Goal: Transaction & Acquisition: Purchase product/service

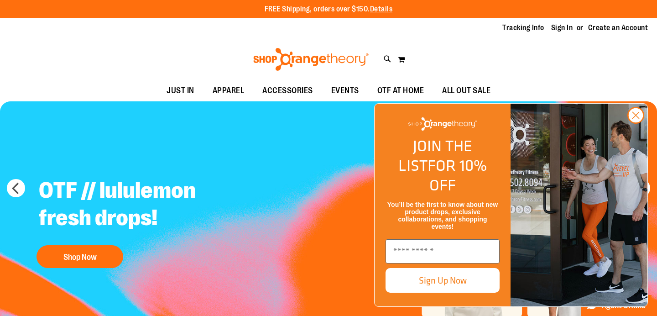
drag, startPoint x: 636, startPoint y: 136, endPoint x: 463, endPoint y: 134, distance: 173.3
click at [636, 119] on icon "Close dialog" at bounding box center [636, 115] width 6 height 6
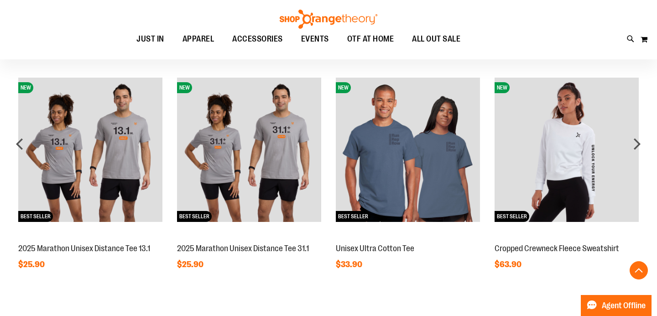
scroll to position [718, 0]
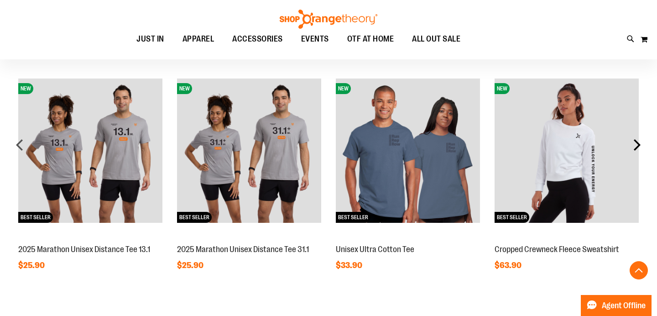
click at [637, 148] on div "next" at bounding box center [637, 144] width 18 height 18
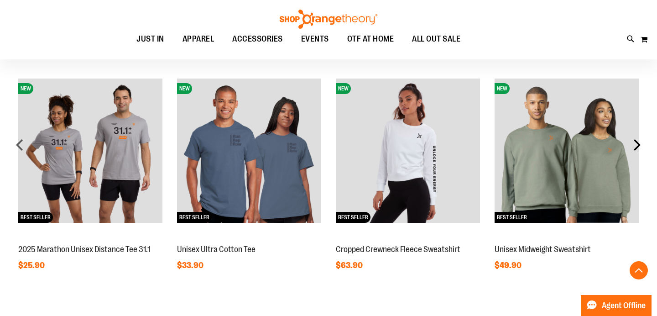
click at [637, 148] on div "next" at bounding box center [637, 144] width 18 height 18
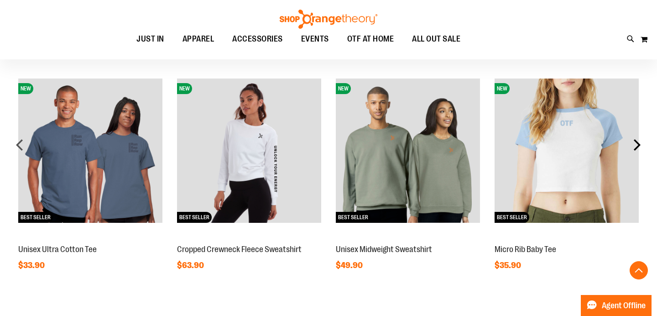
click at [637, 148] on div "next" at bounding box center [637, 144] width 18 height 18
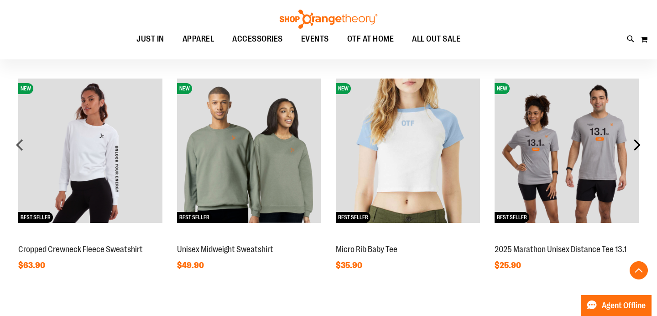
click at [637, 148] on div "next" at bounding box center [637, 144] width 18 height 18
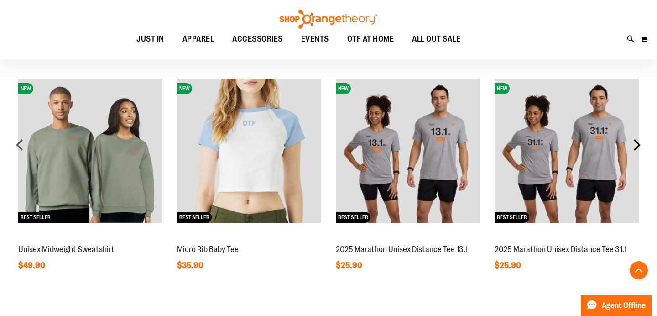
click at [637, 148] on div "next" at bounding box center [637, 144] width 18 height 18
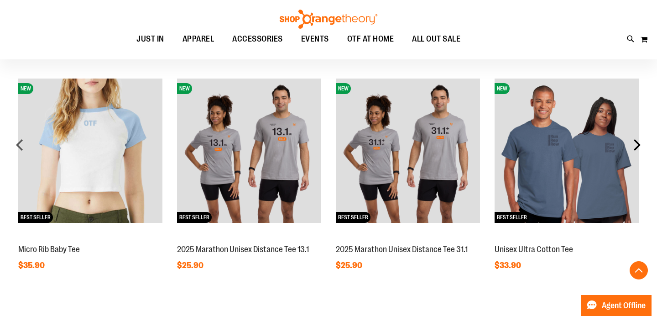
click at [637, 148] on div "next" at bounding box center [637, 144] width 18 height 18
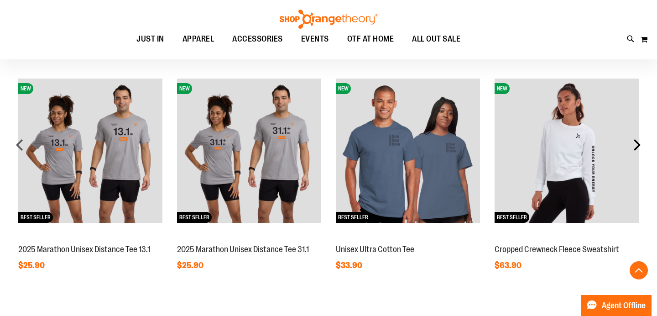
click at [637, 148] on div "next" at bounding box center [637, 144] width 18 height 18
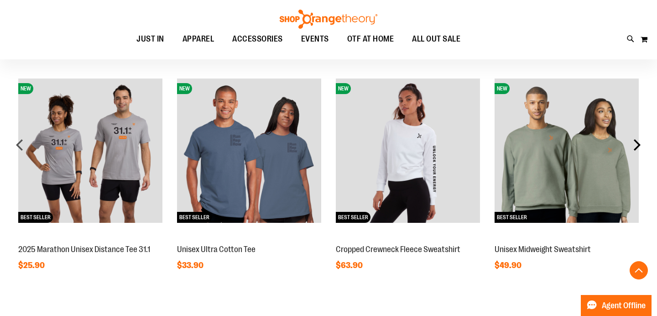
click at [637, 148] on div "next" at bounding box center [637, 144] width 18 height 18
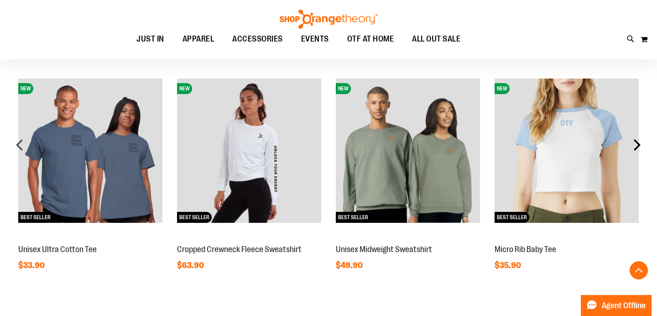
click at [637, 148] on div "next" at bounding box center [637, 144] width 18 height 18
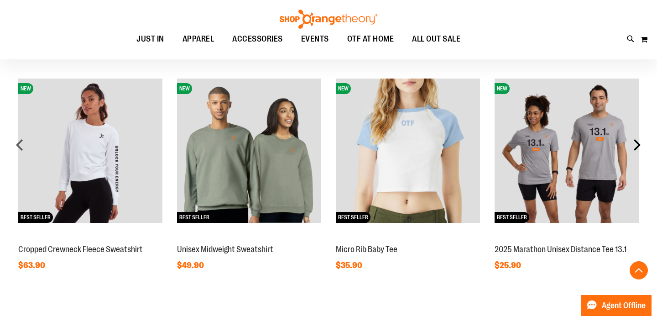
click at [637, 148] on div "next" at bounding box center [637, 144] width 18 height 18
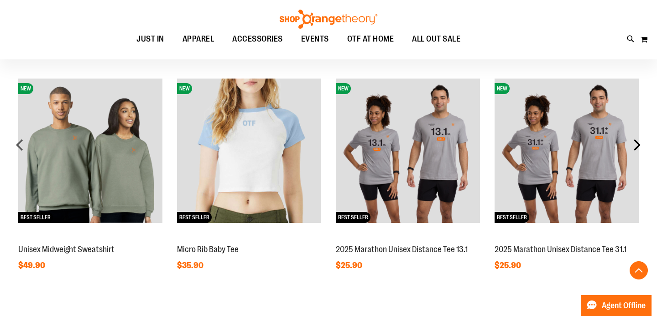
click at [637, 148] on div "next" at bounding box center [637, 144] width 18 height 18
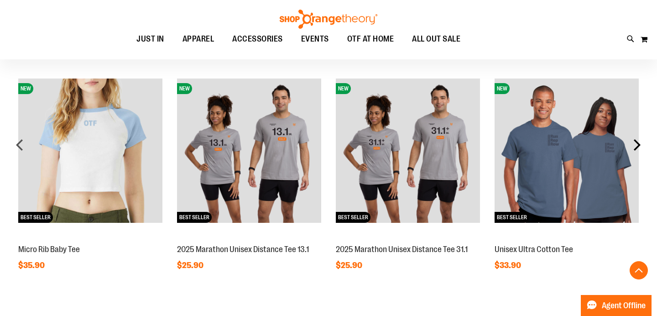
click at [637, 148] on div "next" at bounding box center [637, 144] width 18 height 18
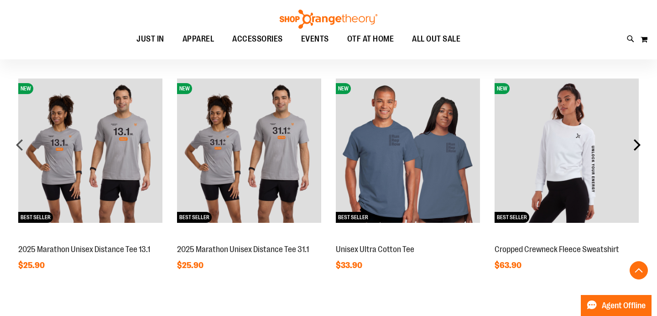
click at [637, 148] on div "next" at bounding box center [637, 144] width 18 height 18
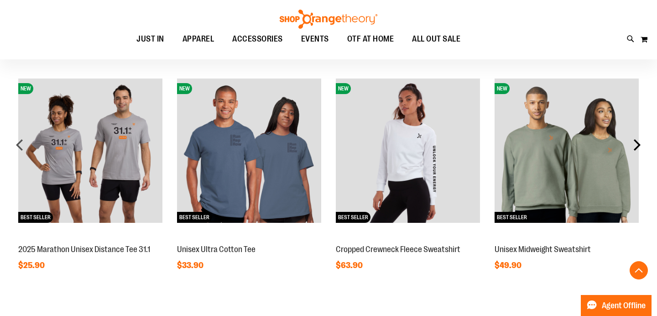
click at [637, 148] on div "next" at bounding box center [637, 144] width 18 height 18
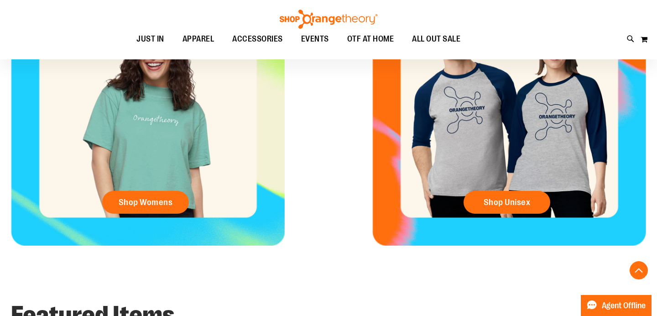
scroll to position [443, 0]
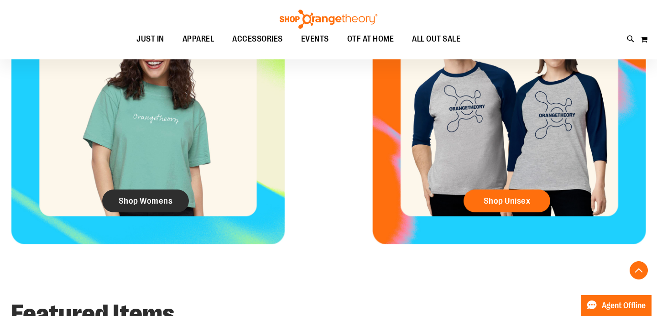
click at [157, 197] on span "Shop Womens" at bounding box center [146, 201] width 54 height 10
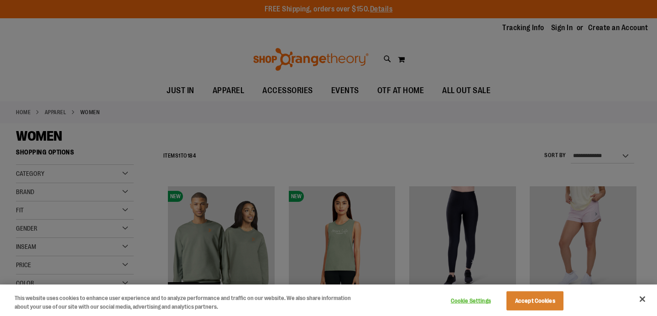
click at [641, 296] on button "Close" at bounding box center [642, 299] width 20 height 20
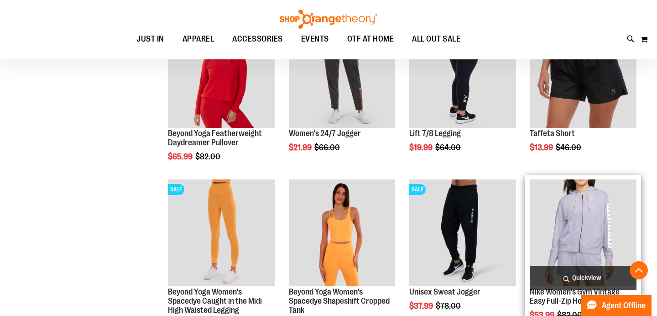
scroll to position [483, 0]
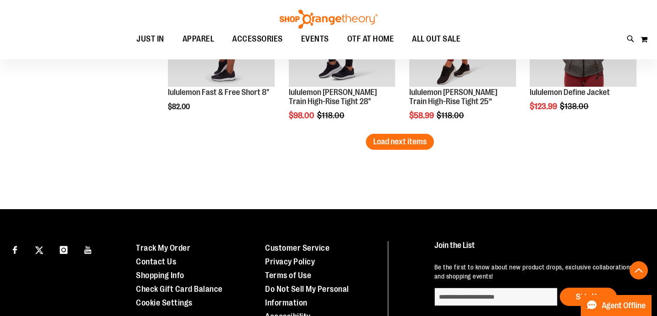
scroll to position [1443, 0]
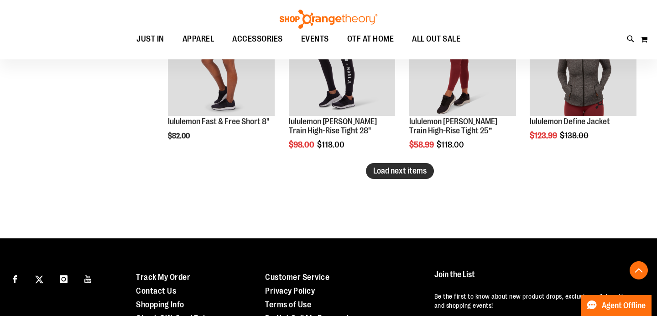
click at [386, 172] on span "Load next items" at bounding box center [399, 170] width 53 height 9
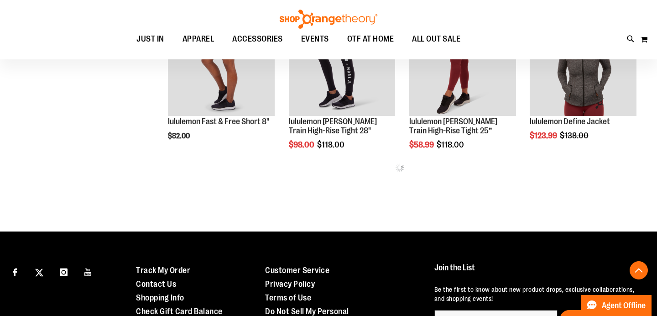
scroll to position [1442, 0]
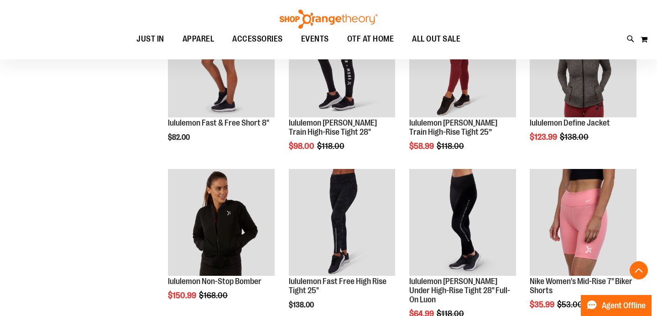
scroll to position [1440, 0]
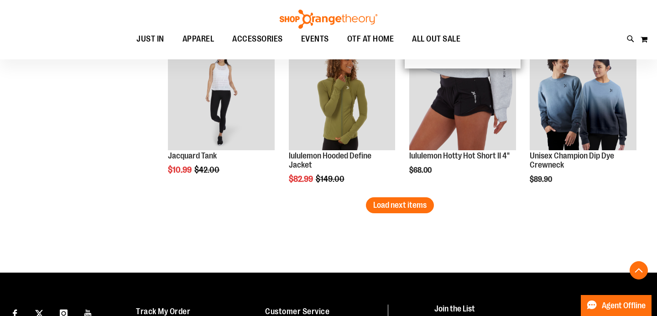
scroll to position [1885, 0]
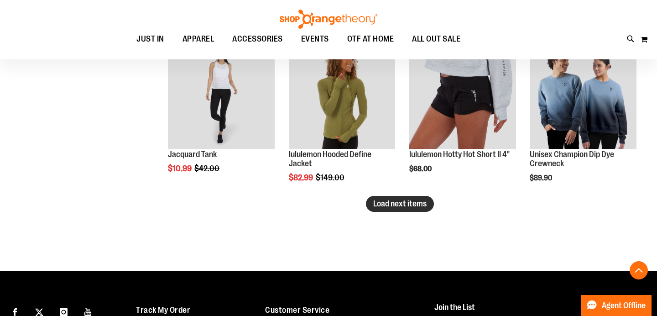
click at [413, 203] on span "Load next items" at bounding box center [399, 203] width 53 height 9
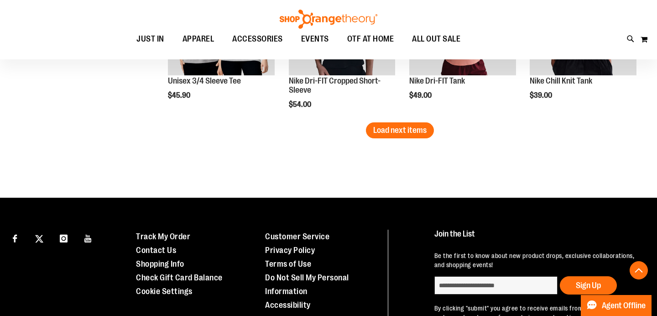
scroll to position [2433, 0]
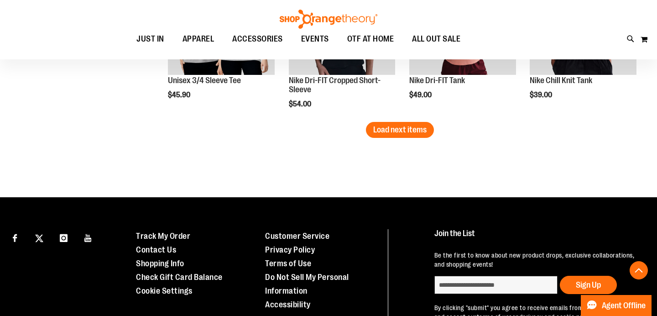
drag, startPoint x: 392, startPoint y: 129, endPoint x: 403, endPoint y: 133, distance: 11.7
click at [392, 129] on span "Load next items" at bounding box center [399, 129] width 53 height 9
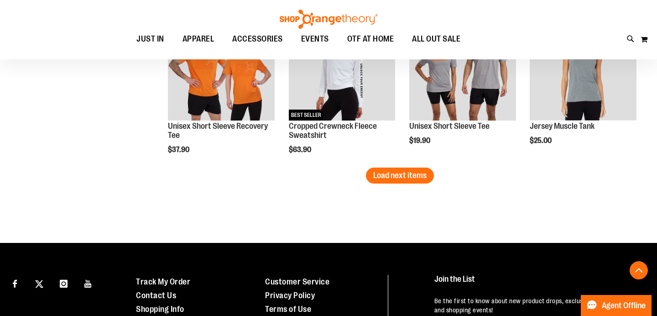
scroll to position [2866, 0]
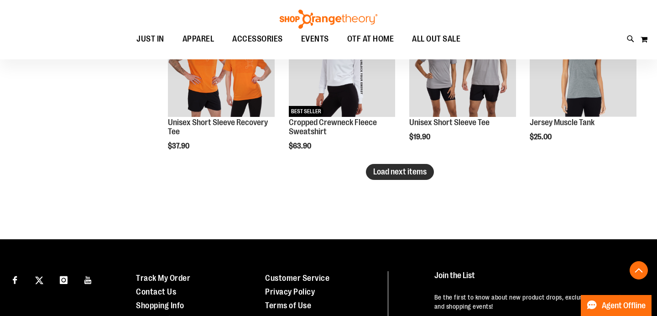
click at [389, 177] on button "Load next items" at bounding box center [400, 172] width 68 height 16
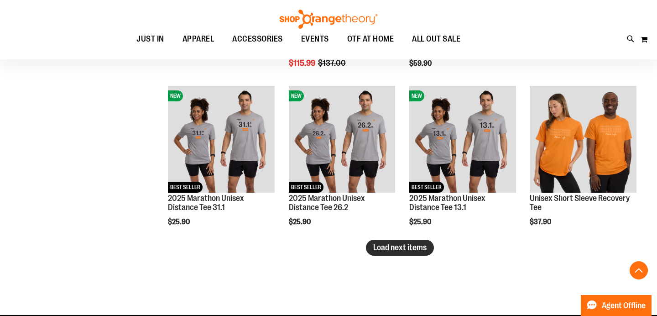
scroll to position [3266, 0]
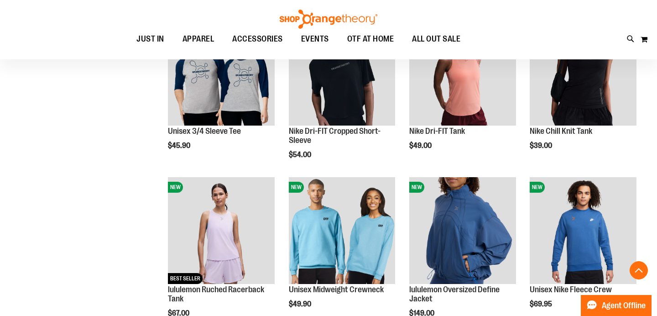
scroll to position [2382, 0]
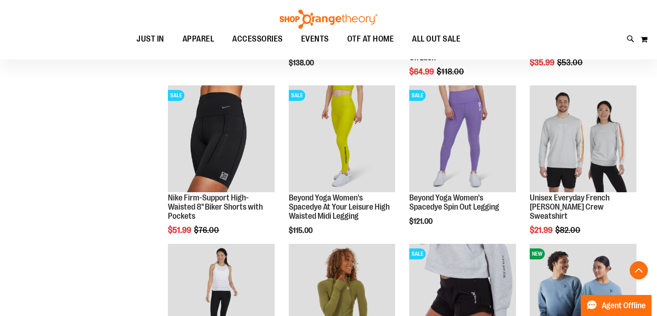
scroll to position [1681, 0]
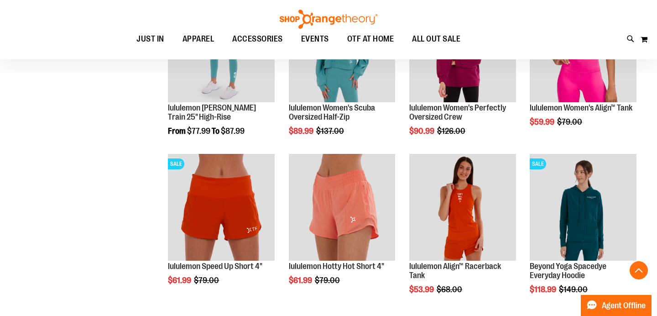
scroll to position [980, 0]
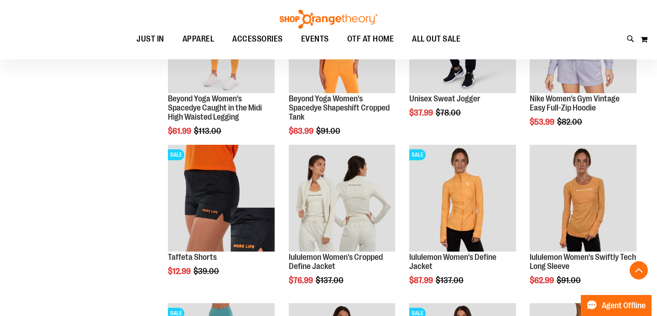
scroll to position [677, 0]
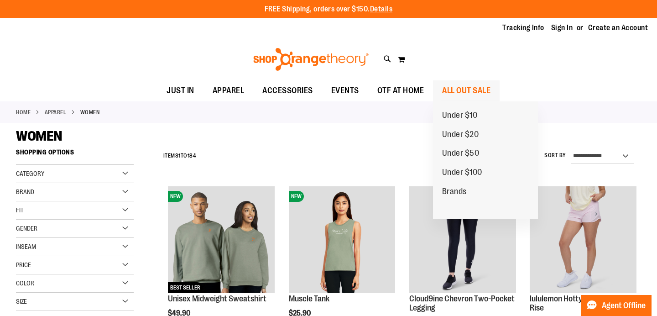
click at [456, 94] on span "ALL OUT SALE" at bounding box center [466, 90] width 48 height 21
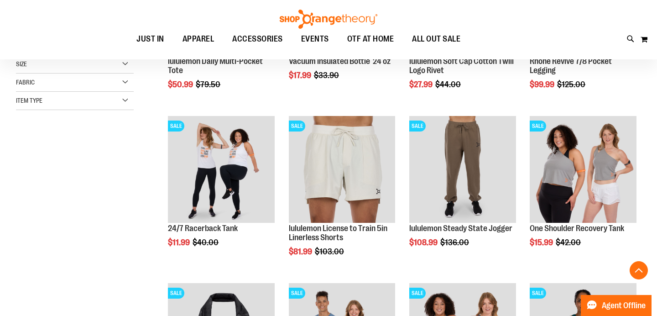
scroll to position [239, 0]
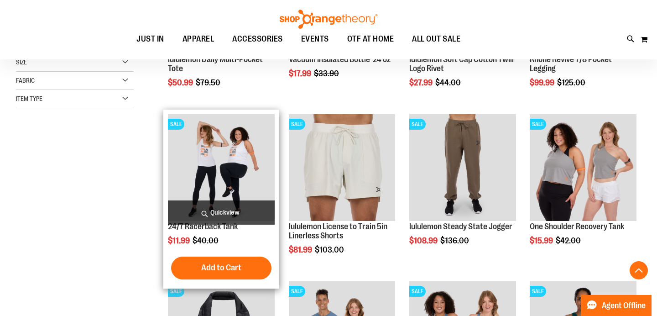
click at [206, 157] on img "product" at bounding box center [221, 167] width 107 height 107
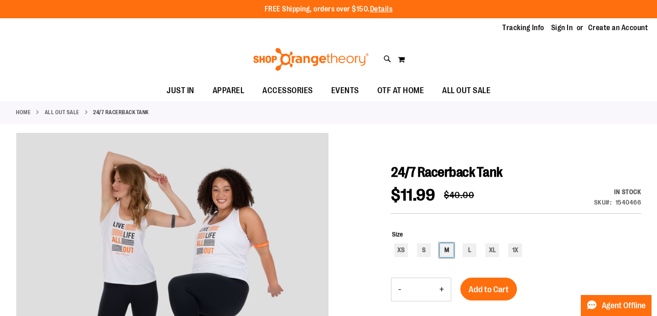
click at [446, 251] on div "M" at bounding box center [447, 250] width 14 height 14
type input "***"
click at [493, 288] on span "Add to Cart" at bounding box center [488, 289] width 40 height 10
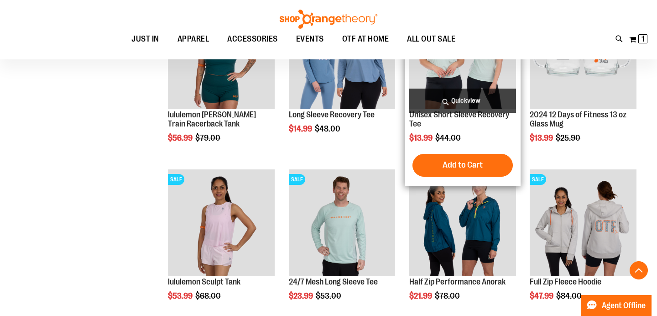
scroll to position [686, 0]
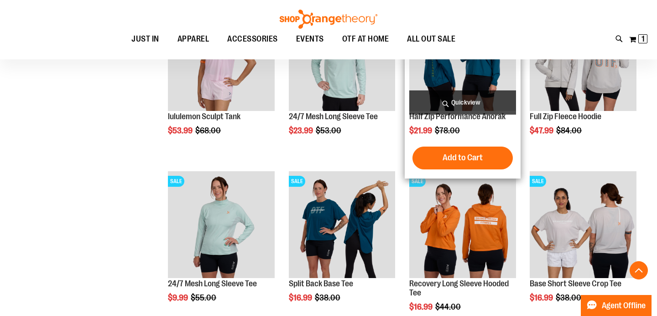
scroll to position [850, 0]
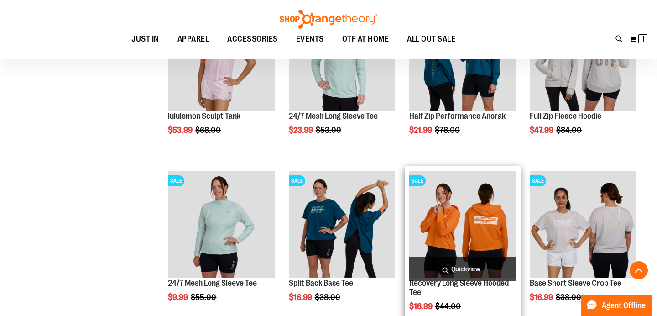
click at [485, 239] on img "product" at bounding box center [462, 224] width 107 height 107
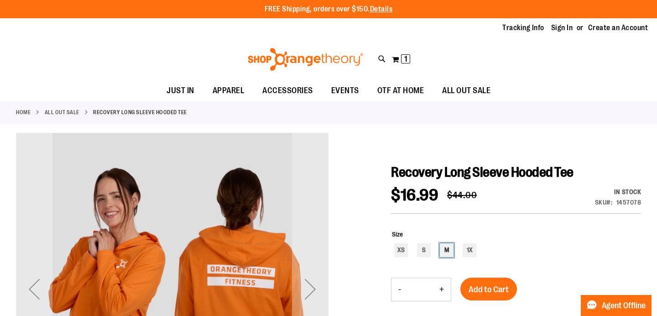
click at [445, 248] on div "M" at bounding box center [447, 250] width 14 height 14
type input "***"
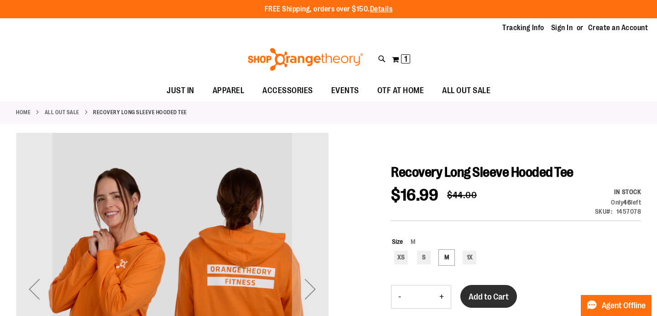
click at [481, 298] on span "Add to Cart" at bounding box center [488, 296] width 40 height 10
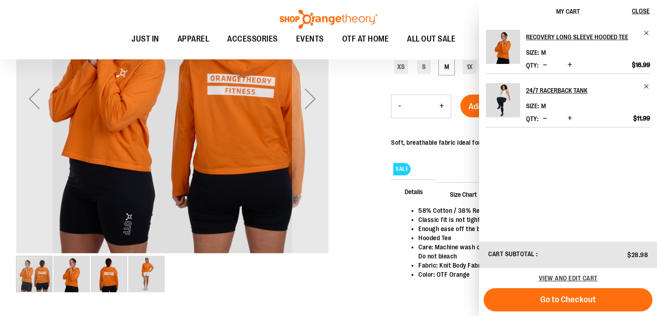
scroll to position [191, 0]
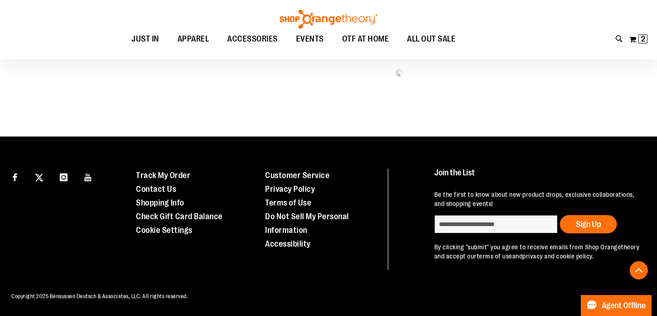
scroll to position [510, 0]
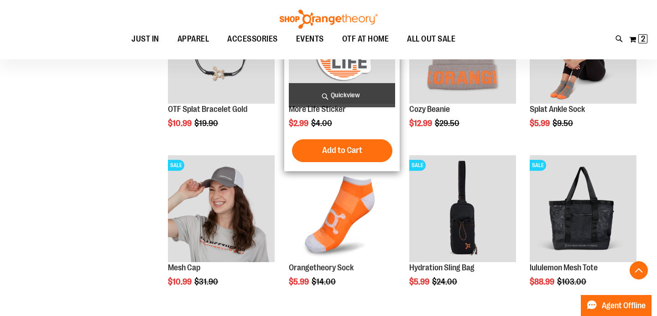
scroll to position [586, 0]
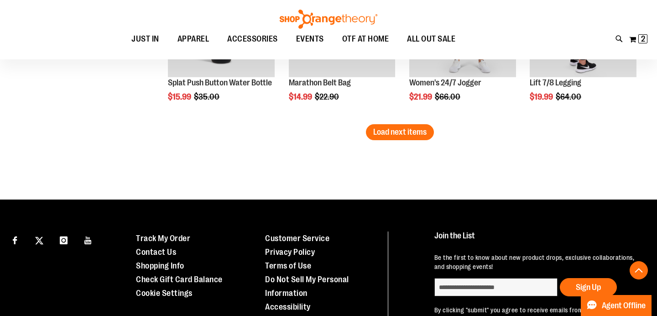
scroll to position [1404, 0]
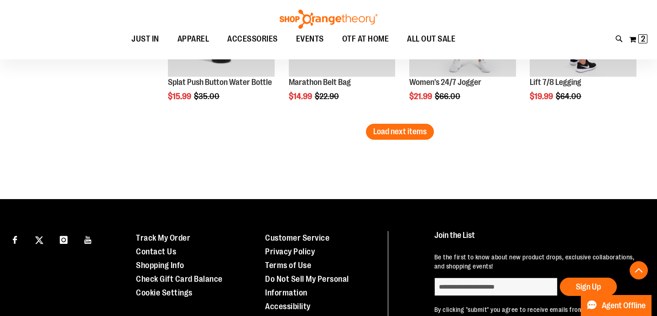
drag, startPoint x: 395, startPoint y: 134, endPoint x: 458, endPoint y: 147, distance: 65.1
click at [395, 135] on span "Load next items" at bounding box center [399, 131] width 53 height 9
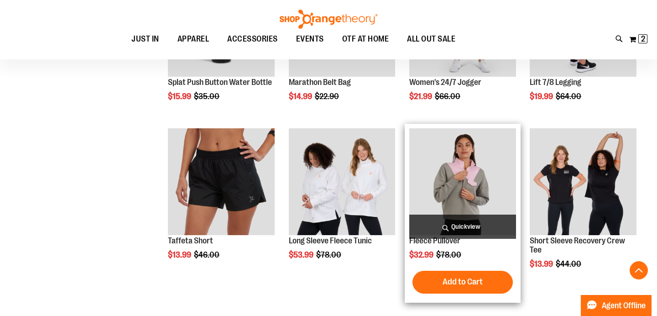
scroll to position [1402, 0]
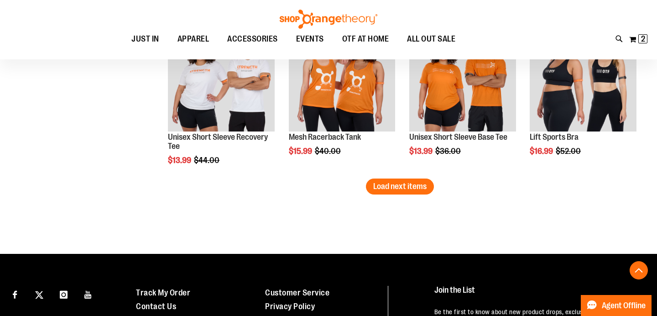
scroll to position [1814, 0]
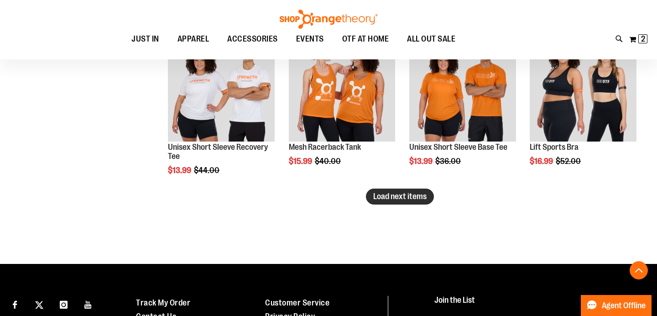
click at [390, 196] on span "Load next items" at bounding box center [399, 196] width 53 height 9
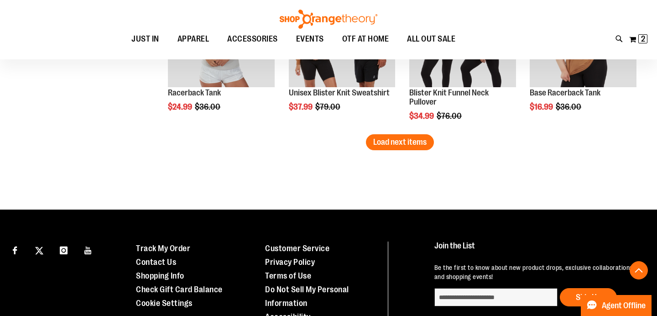
scroll to position [2342, 0]
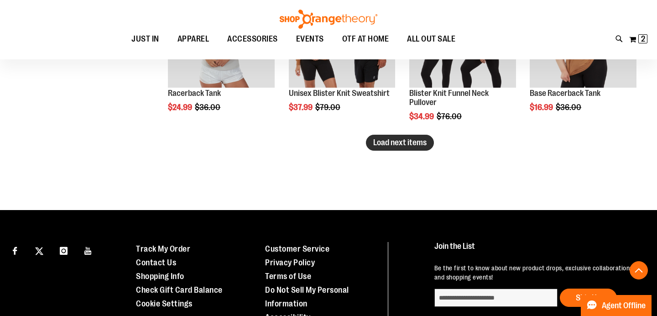
click at [388, 151] on button "Load next items" at bounding box center [400, 143] width 68 height 16
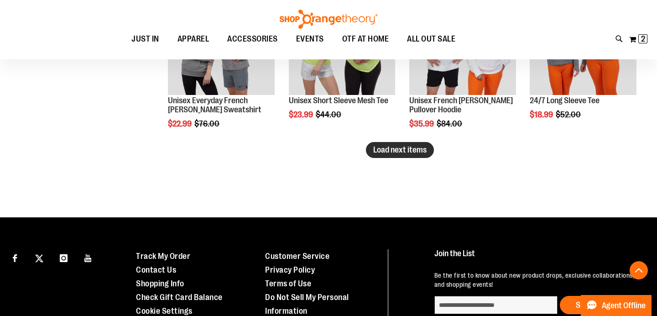
scroll to position [2808, 0]
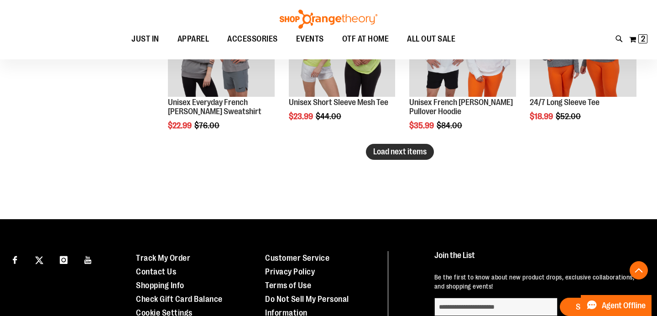
click at [400, 154] on span "Load next items" at bounding box center [399, 151] width 53 height 9
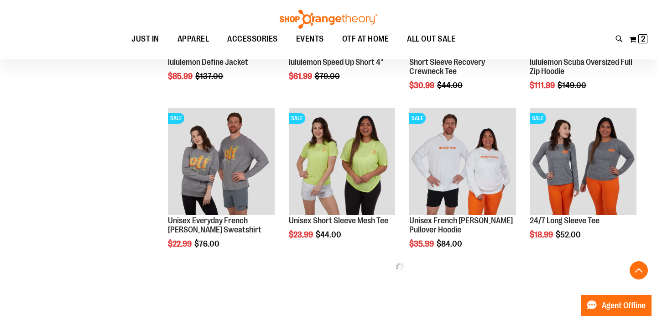
scroll to position [2685, 0]
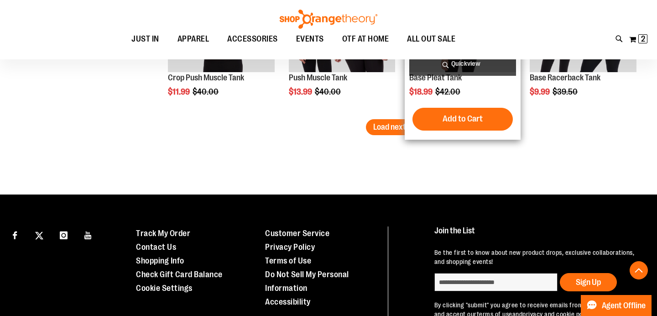
scroll to position [3310, 0]
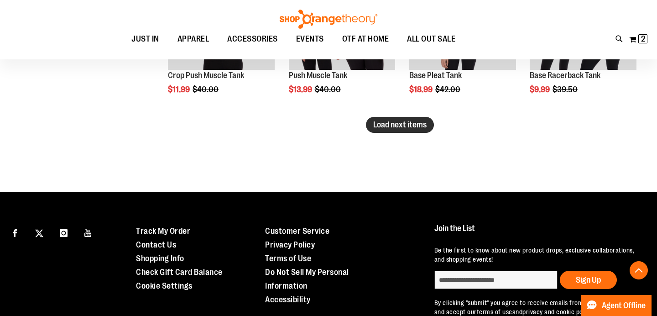
click at [379, 124] on span "Load next items" at bounding box center [399, 124] width 53 height 9
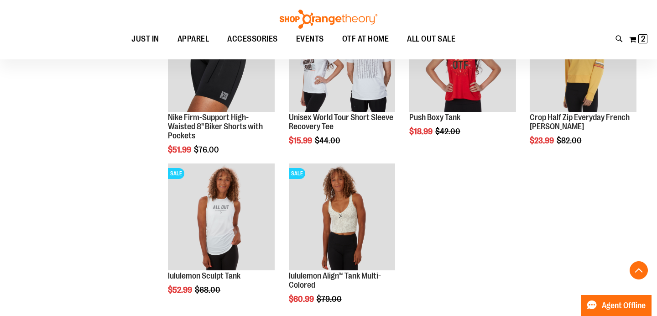
scroll to position [3582, 0]
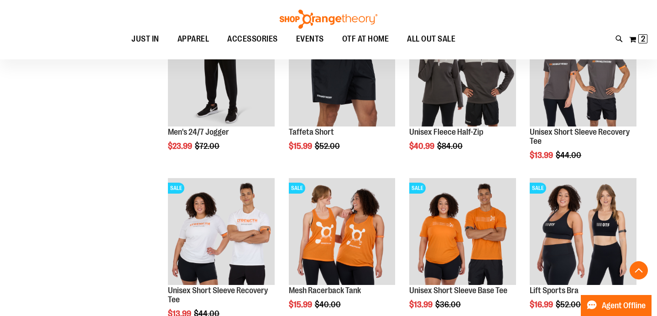
scroll to position [1670, 0]
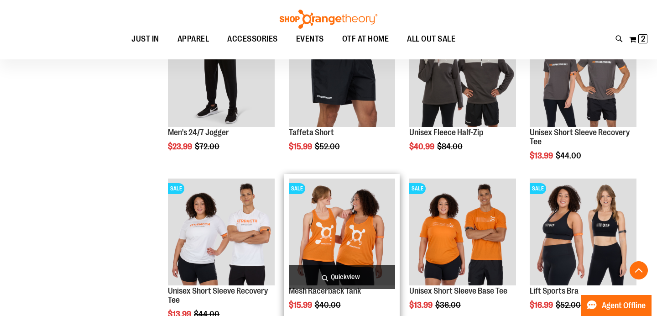
click at [368, 237] on img "product" at bounding box center [342, 231] width 107 height 107
click at [359, 235] on img "product" at bounding box center [342, 231] width 107 height 107
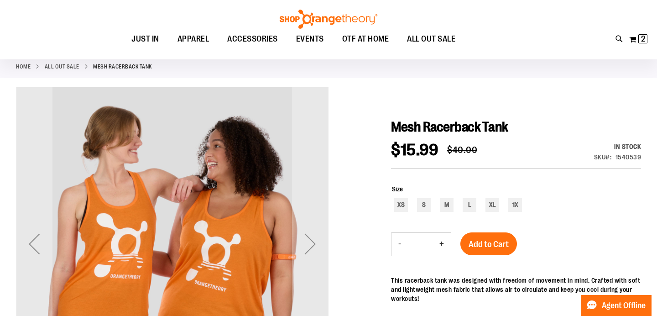
scroll to position [45, 0]
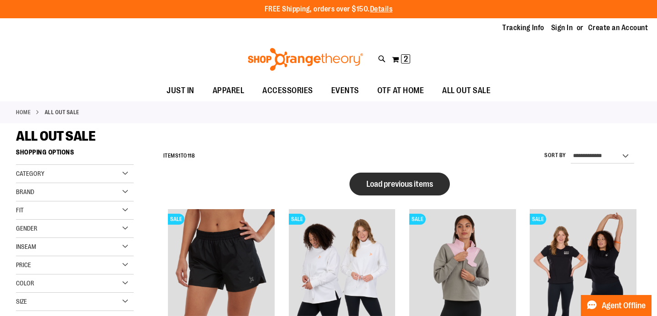
click at [398, 184] on span "Load previous items" at bounding box center [399, 183] width 67 height 9
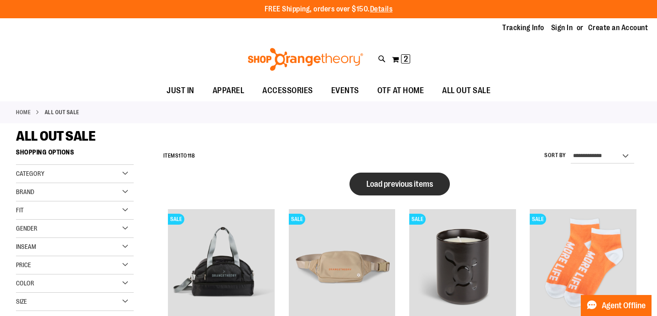
click at [405, 182] on span "Load previous items" at bounding box center [399, 183] width 67 height 9
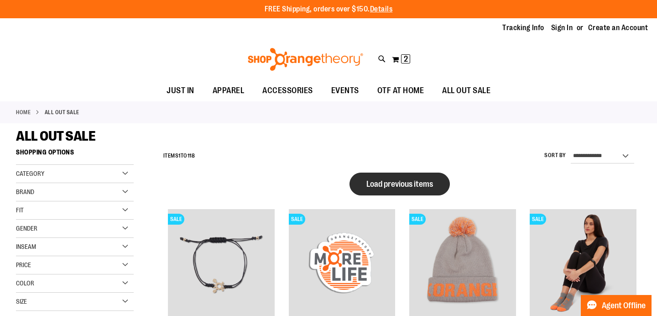
click at [405, 188] on span "Load previous items" at bounding box center [399, 183] width 67 height 9
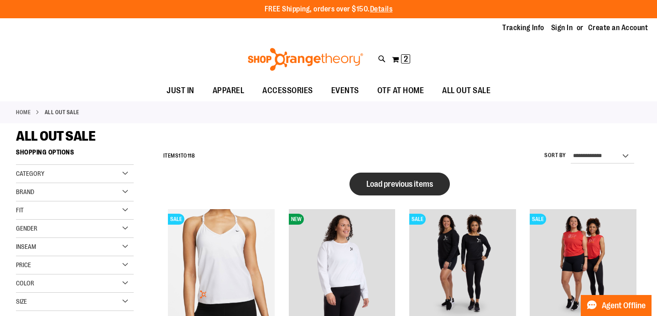
click at [399, 181] on span "Load previous items" at bounding box center [399, 183] width 67 height 9
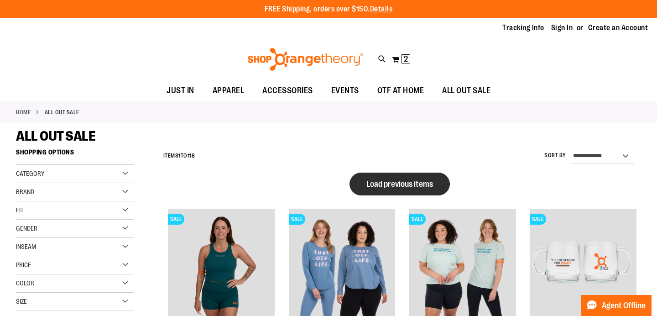
click at [406, 182] on span "Load previous items" at bounding box center [399, 183] width 67 height 9
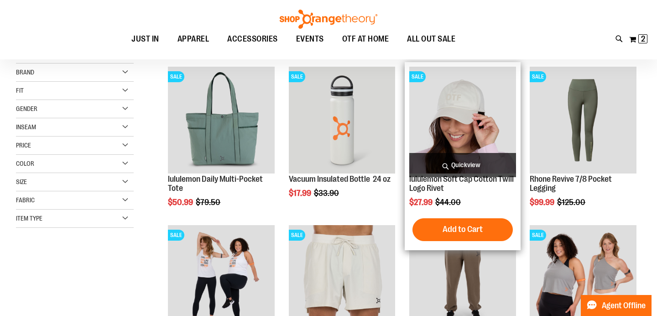
scroll to position [19, 0]
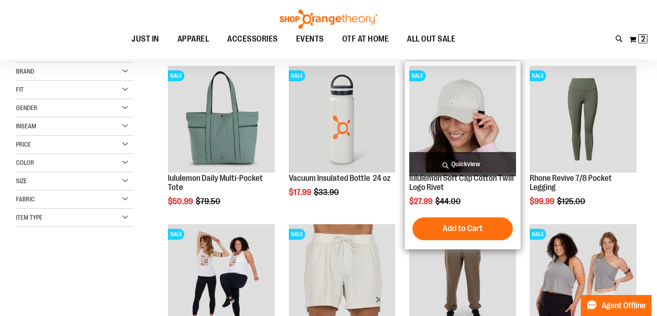
click at [467, 164] on span "Quickview" at bounding box center [462, 164] width 107 height 24
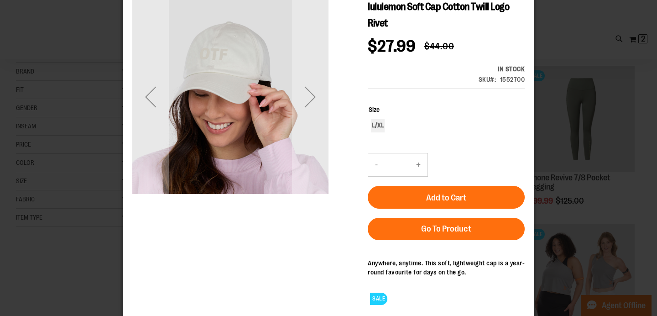
scroll to position [16, 0]
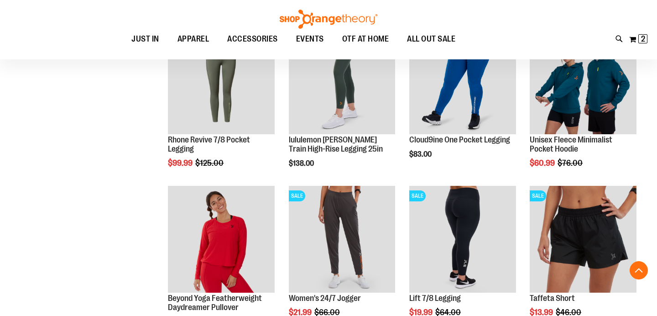
scroll to position [217, 0]
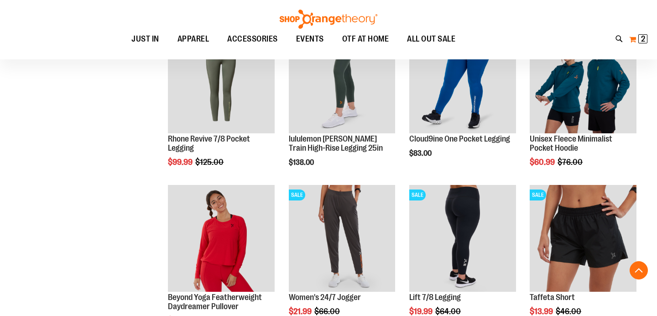
click at [645, 40] on span "2 2 items" at bounding box center [642, 38] width 9 height 9
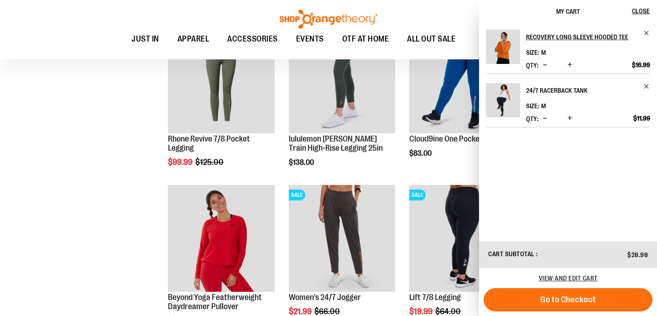
click at [554, 88] on h2 "24/7 Racerback Tank" at bounding box center [582, 90] width 112 height 15
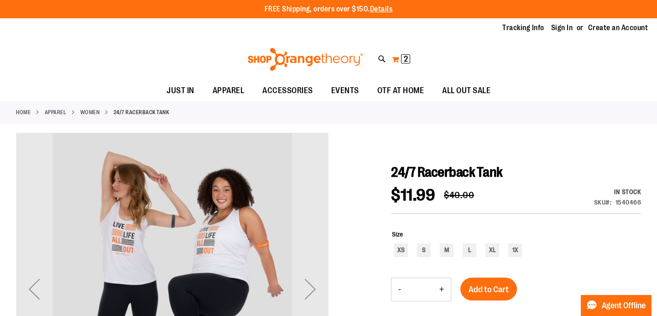
click at [398, 60] on button "My Cart 2 2 items" at bounding box center [400, 59] width 19 height 15
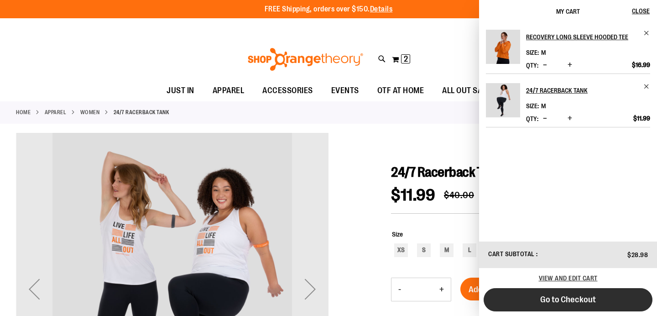
click at [571, 296] on span "Go to Checkout" at bounding box center [568, 299] width 56 height 10
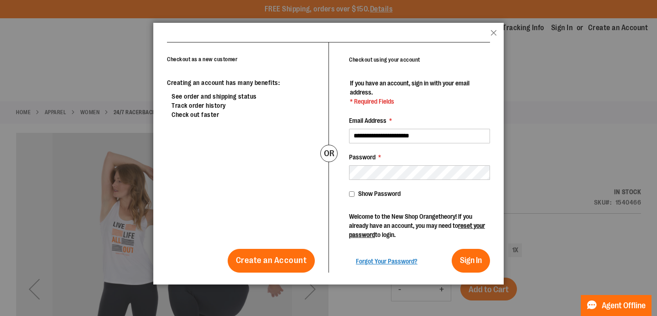
type input "**********"
drag, startPoint x: 450, startPoint y: 137, endPoint x: 413, endPoint y: 137, distance: 36.9
click at [393, 135] on input "**********" at bounding box center [419, 136] width 141 height 15
click at [417, 161] on div "Password *" at bounding box center [419, 165] width 141 height 27
click at [475, 268] on button "Sign In" at bounding box center [471, 261] width 38 height 24
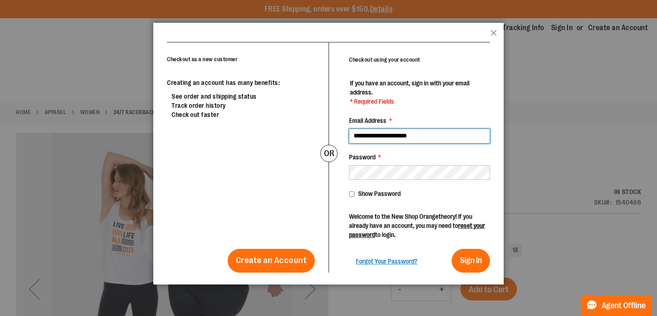
drag, startPoint x: 432, startPoint y: 137, endPoint x: 338, endPoint y: 127, distance: 95.4
click at [338, 127] on div "**********" at bounding box center [408, 157] width 161 height 230
type input "**********"
click at [347, 172] on div "**********" at bounding box center [408, 157] width 161 height 230
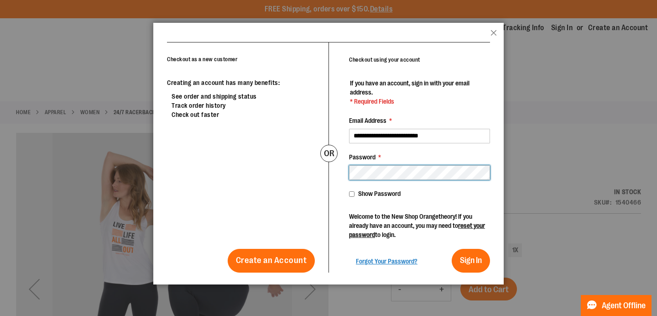
click at [340, 171] on div "**********" at bounding box center [408, 157] width 161 height 230
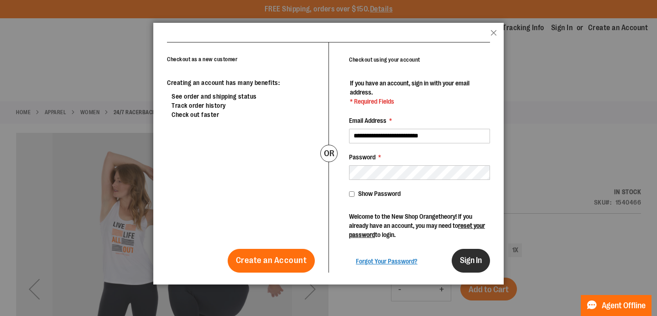
click at [466, 262] on span "Sign In" at bounding box center [471, 259] width 22 height 9
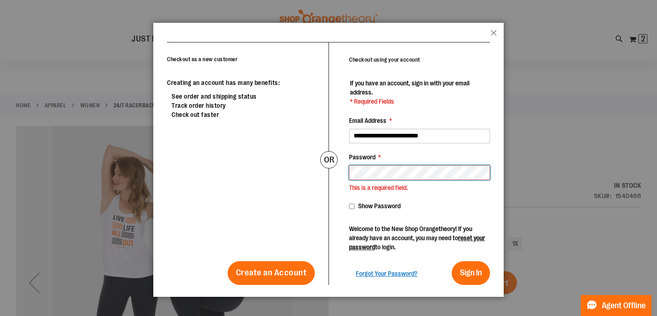
scroll to position [7, 0]
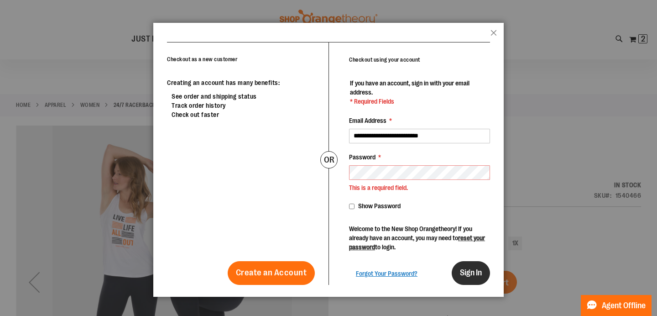
click at [468, 268] on span "Sign In" at bounding box center [471, 272] width 22 height 9
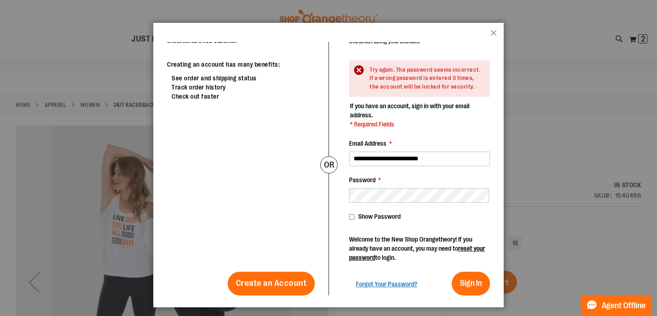
scroll to position [17, 0]
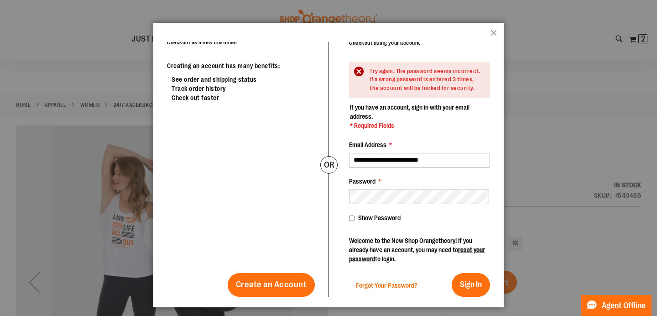
click at [400, 284] on span "Forgot Your Password?" at bounding box center [387, 284] width 62 height 7
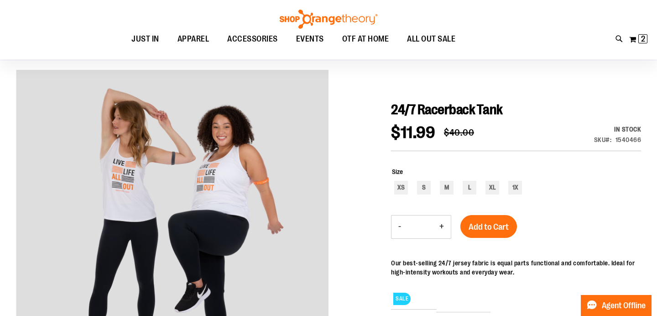
scroll to position [63, 0]
click at [637, 36] on button "My Cart 2 2 items" at bounding box center [637, 39] width 19 height 15
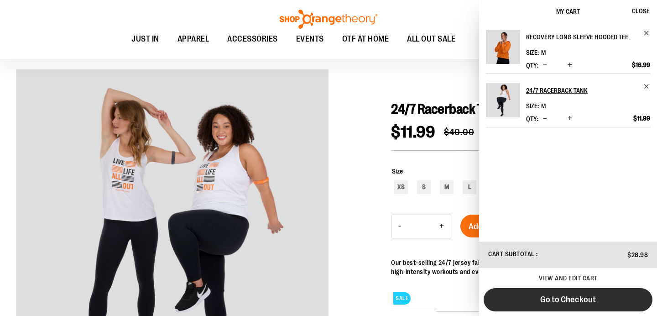
click at [561, 306] on button "Go to Checkout" at bounding box center [567, 299] width 169 height 23
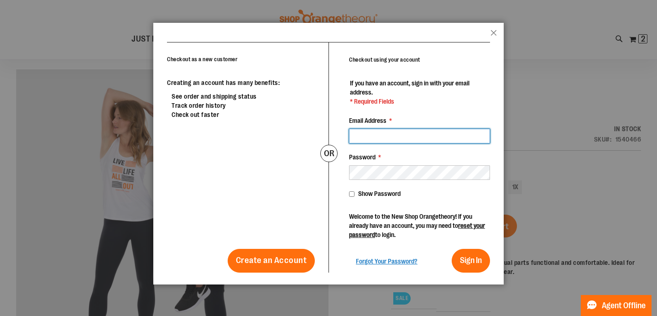
click at [376, 138] on input "Email Address *" at bounding box center [419, 136] width 141 height 15
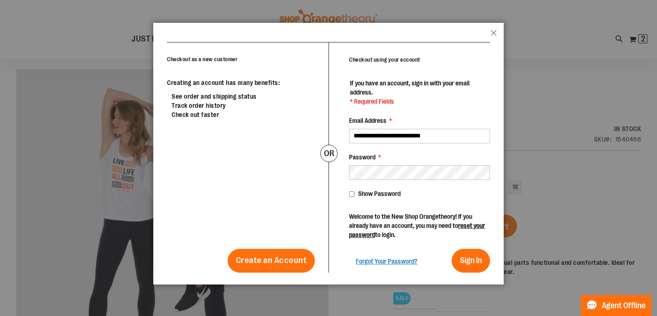
type input "**********"
click at [350, 191] on div "Show Password" at bounding box center [419, 193] width 141 height 9
click at [463, 261] on span "Sign In" at bounding box center [471, 259] width 22 height 9
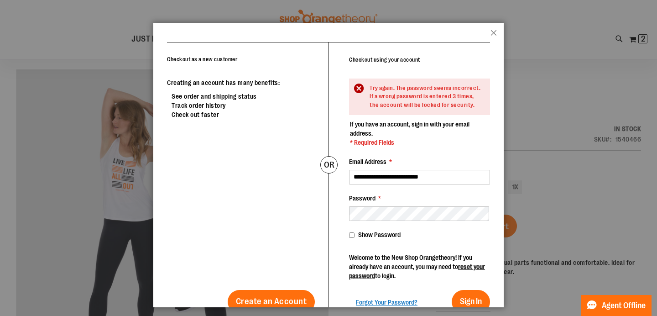
click at [490, 31] on header "popup-authentication popup Close" at bounding box center [328, 32] width 350 height 19
click at [493, 31] on button "Close" at bounding box center [493, 36] width 6 height 12
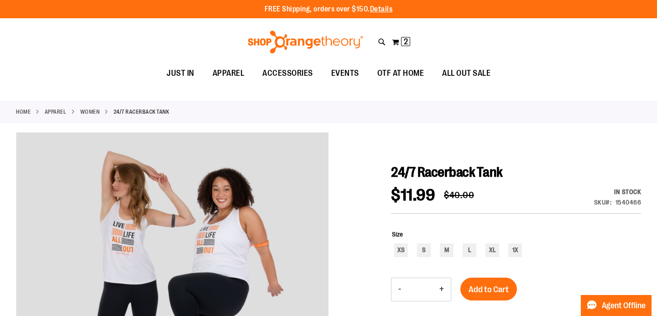
scroll to position [0, 0]
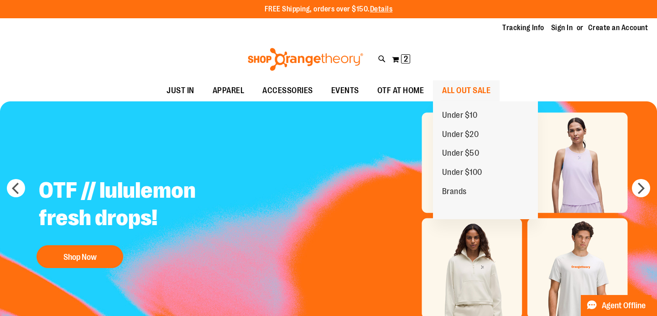
click at [477, 88] on span "ALL OUT SALE" at bounding box center [466, 90] width 48 height 21
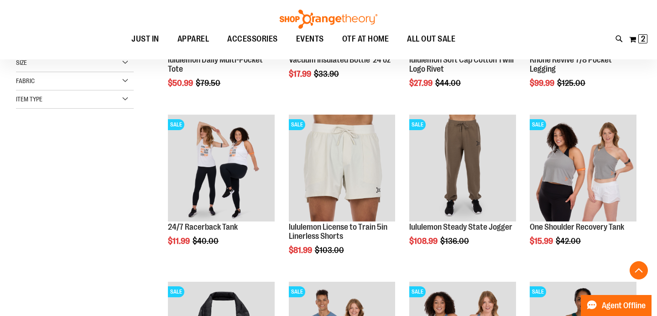
scroll to position [231, 0]
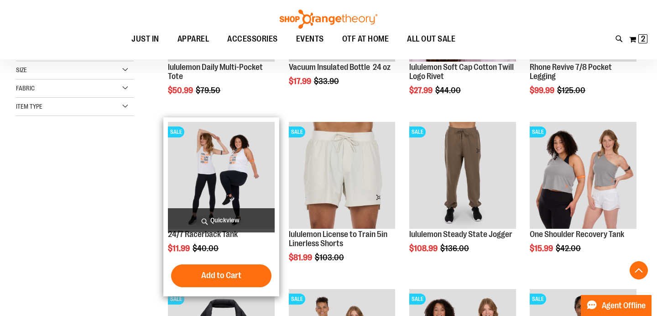
click at [227, 154] on img "product" at bounding box center [221, 175] width 107 height 107
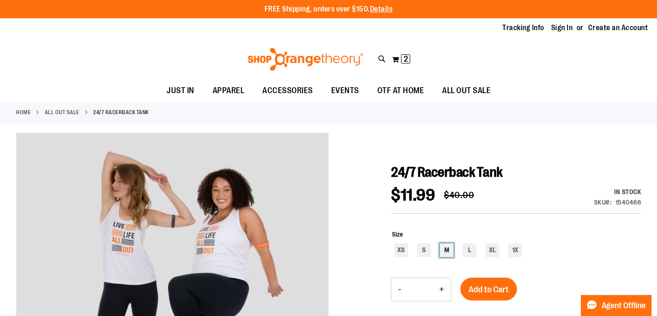
click at [443, 249] on div "M" at bounding box center [447, 250] width 14 height 14
type input "***"
click at [493, 287] on span "Add to Cart" at bounding box center [488, 289] width 40 height 10
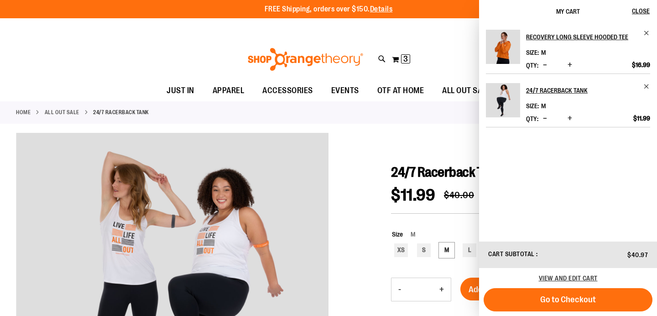
click at [543, 114] on span "Decrease product quantity" at bounding box center [545, 118] width 4 height 9
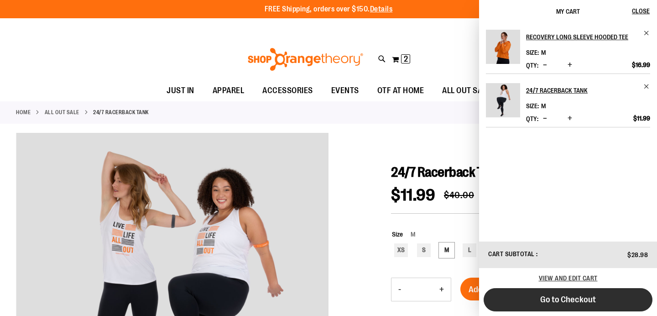
click at [568, 298] on span "Go to Checkout" at bounding box center [568, 299] width 56 height 10
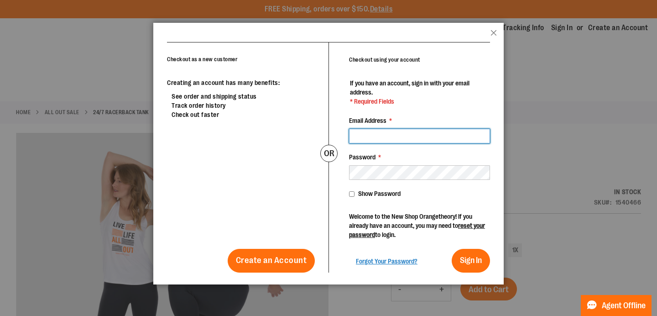
click at [389, 139] on input "Email Address *" at bounding box center [419, 136] width 141 height 15
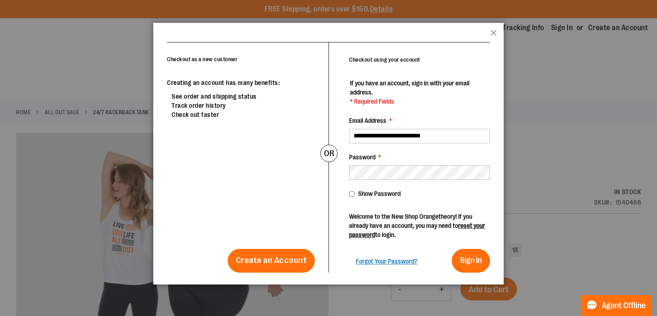
type input "**********"
click at [467, 255] on span "Sign In" at bounding box center [471, 259] width 22 height 9
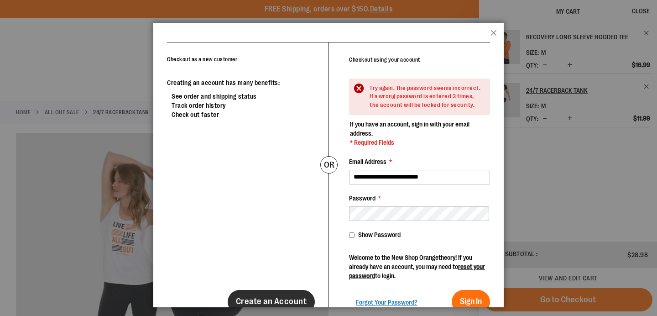
click at [266, 290] on link "Create an Account" at bounding box center [272, 302] width 88 height 24
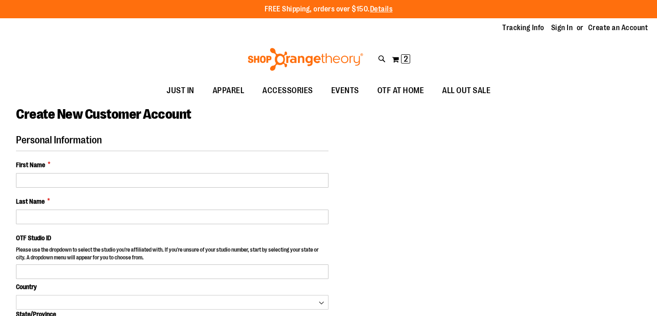
select select "***"
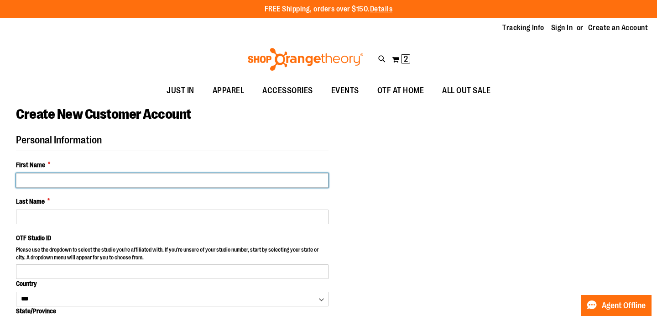
drag, startPoint x: 68, startPoint y: 175, endPoint x: 85, endPoint y: 169, distance: 18.0
type input "*****"
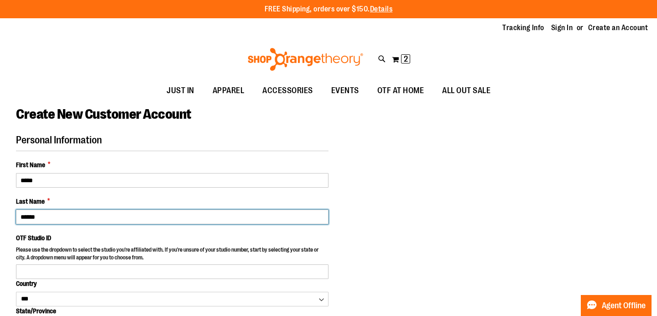
type input "******"
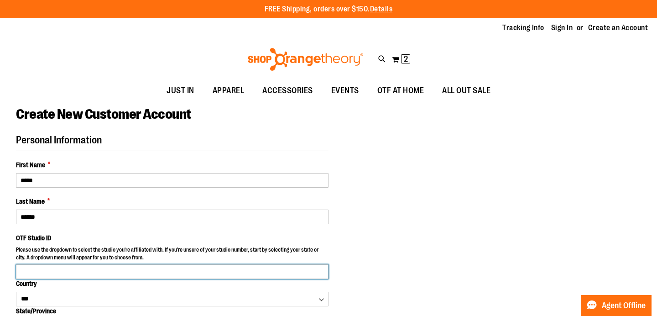
click at [54, 274] on input "OTF Studio ID" at bounding box center [172, 271] width 312 height 15
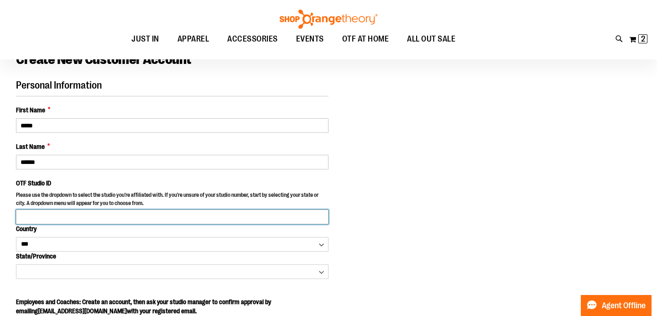
scroll to position [54, 0]
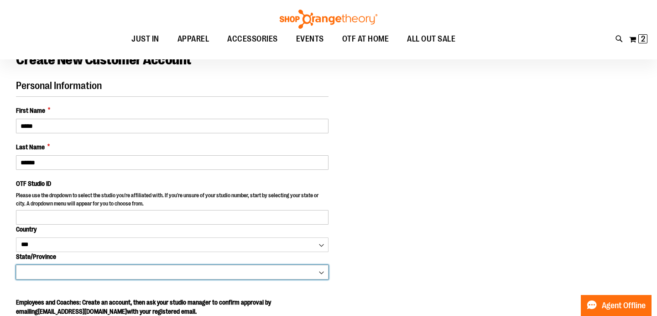
select select "**********"
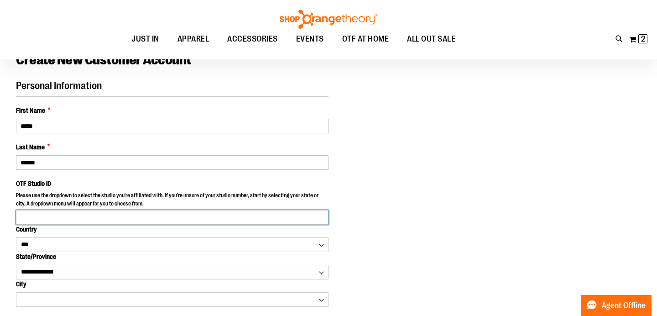
click at [61, 218] on input "OTF Studio ID" at bounding box center [172, 217] width 312 height 15
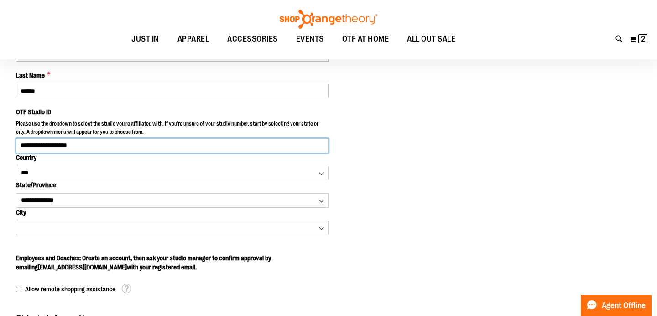
scroll to position [130, 0]
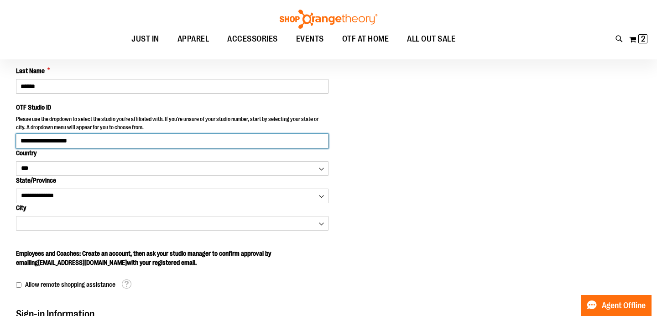
type input "**********"
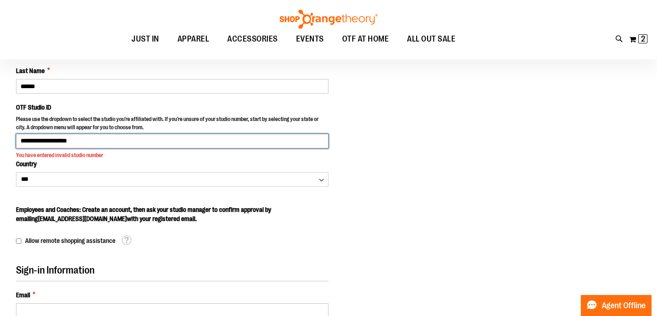
click at [92, 143] on input "**********" at bounding box center [172, 141] width 312 height 15
drag, startPoint x: 86, startPoint y: 143, endPoint x: 11, endPoint y: 137, distance: 75.5
click at [11, 137] on main "**********" at bounding box center [328, 249] width 657 height 557
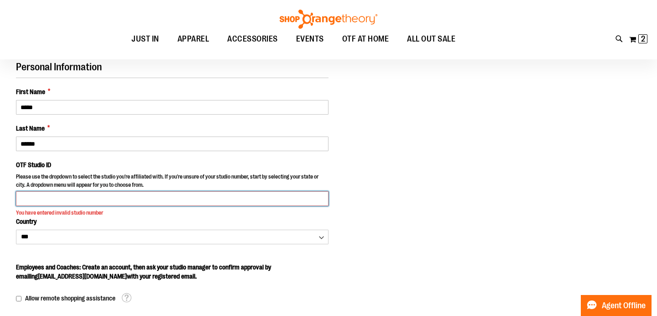
scroll to position [72, 0]
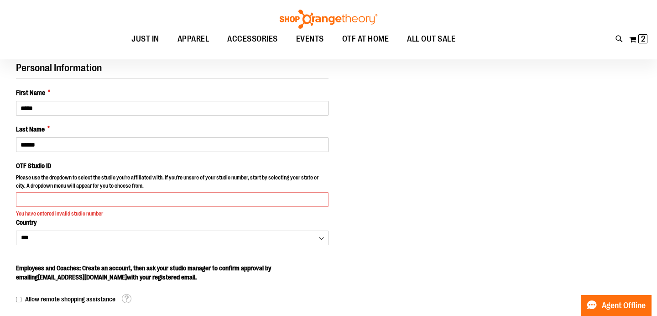
drag, startPoint x: 171, startPoint y: 179, endPoint x: 196, endPoint y: 183, distance: 25.9
click at [171, 179] on p "Please use the dropdown to select the studio you're affiliated with. If you're …" at bounding box center [172, 183] width 312 height 18
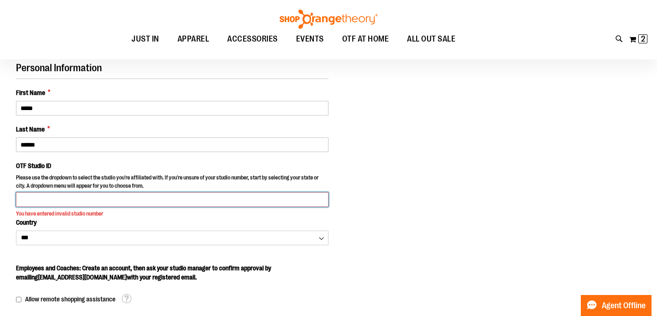
drag, startPoint x: 49, startPoint y: 192, endPoint x: 97, endPoint y: 202, distance: 48.8
click at [49, 192] on input "OTF Studio ID" at bounding box center [172, 199] width 312 height 15
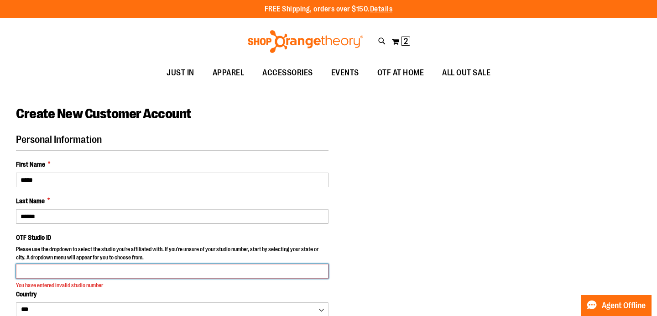
scroll to position [0, 0]
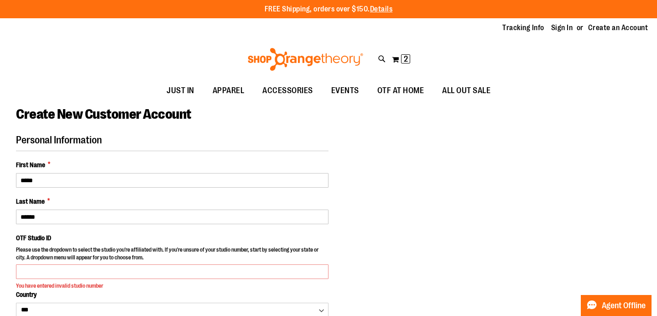
drag, startPoint x: 570, startPoint y: 27, endPoint x: 585, endPoint y: 43, distance: 22.3
click at [570, 27] on link "Sign In" at bounding box center [562, 28] width 22 height 10
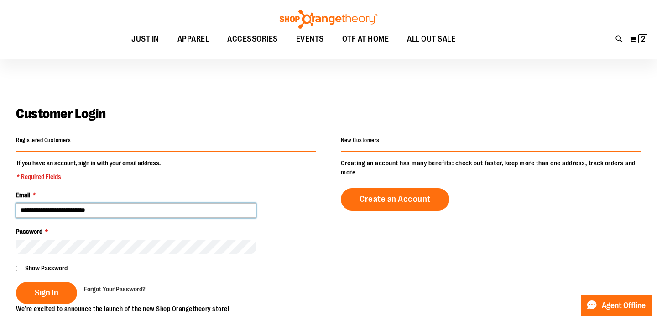
scroll to position [37, 0]
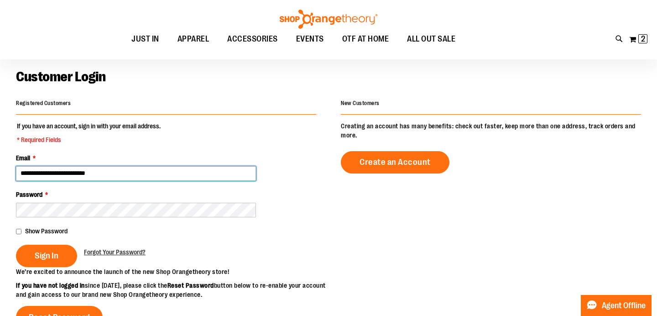
type input "**********"
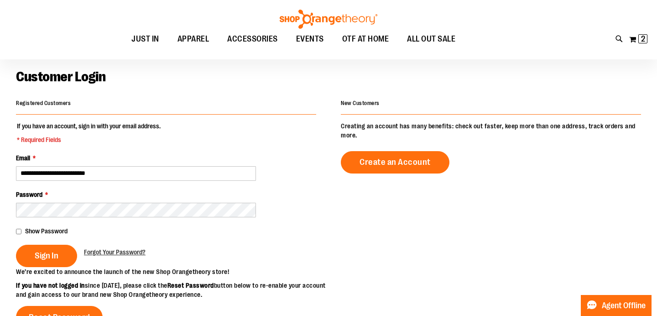
scroll to position [34, 0]
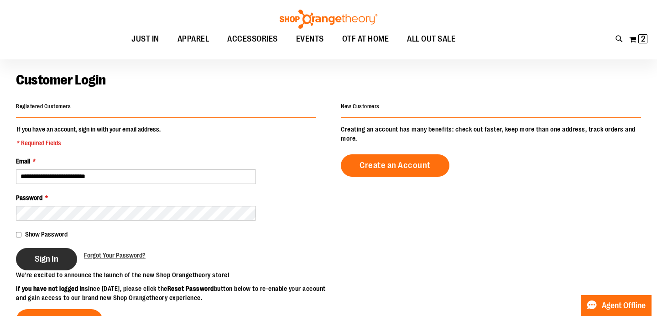
click at [44, 261] on span "Sign In" at bounding box center [47, 259] width 24 height 10
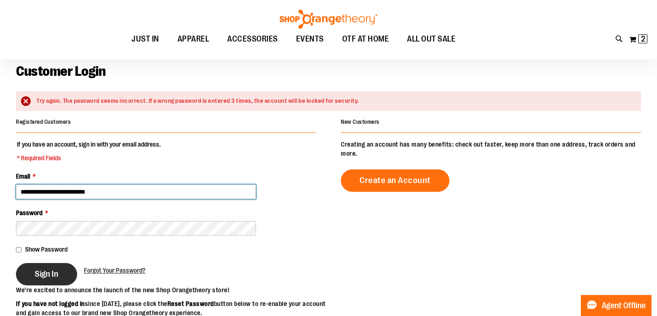
scroll to position [59, 0]
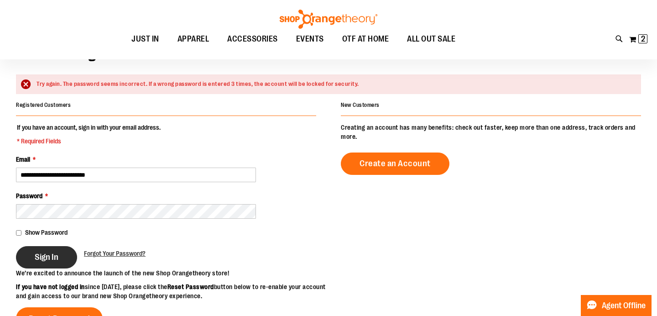
click at [44, 255] on span "Sign In" at bounding box center [47, 257] width 24 height 10
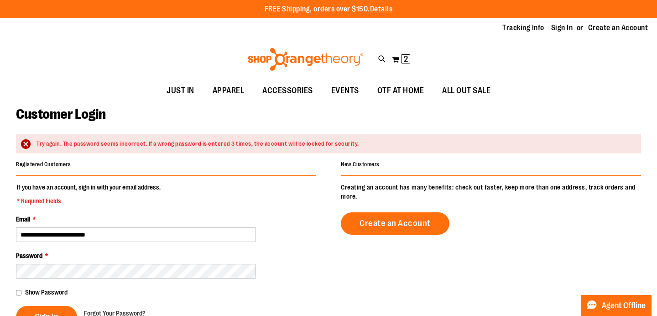
click at [285, 215] on div "**********" at bounding box center [166, 227] width 300 height 27
